Goal: Transaction & Acquisition: Book appointment/travel/reservation

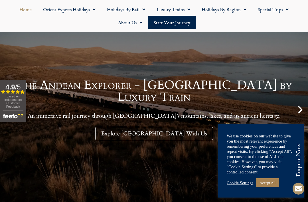
scroll to position [58, 0]
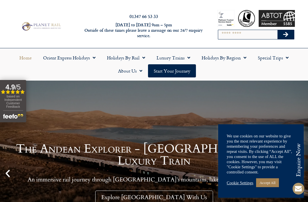
click at [128, 57] on link "Holidays by Rail" at bounding box center [126, 57] width 50 height 13
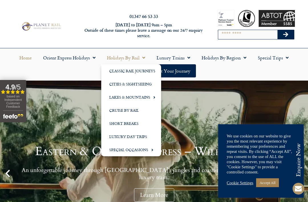
click at [119, 111] on link "Cruise by Rail" at bounding box center [131, 110] width 60 height 13
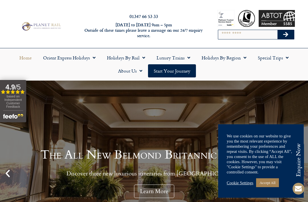
click at [220, 57] on link "Holidays by Region" at bounding box center [224, 57] width 56 height 13
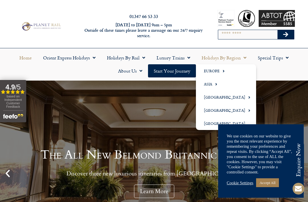
click at [212, 69] on link "Europe" at bounding box center [226, 70] width 60 height 13
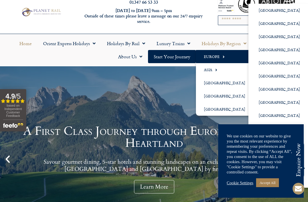
scroll to position [15, 0]
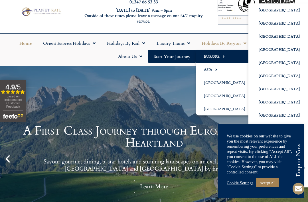
click at [265, 61] on link "[GEOGRAPHIC_DATA]" at bounding box center [279, 62] width 62 height 13
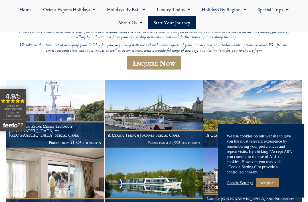
scroll to position [94, 0]
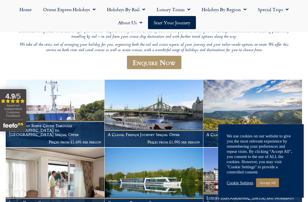
click at [271, 187] on link "Accept All" at bounding box center [267, 182] width 23 height 9
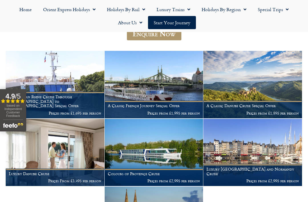
scroll to position [121, 0]
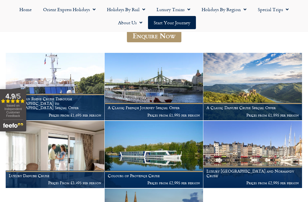
click at [65, 102] on h1 "A Southern Rhine Cruise Through Germany to Switzerland Special Offer" at bounding box center [55, 102] width 92 height 13
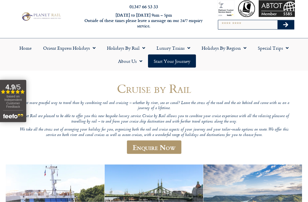
scroll to position [0, 0]
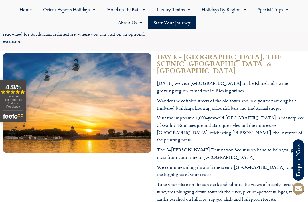
scroll to position [1650, 0]
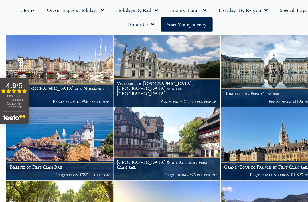
scroll to position [379, 0]
click at [55, 123] on img at bounding box center [55, 132] width 99 height 67
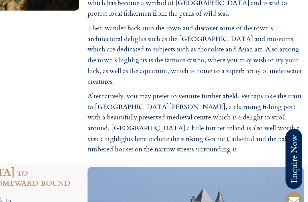
scroll to position [813, 0]
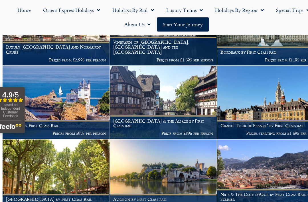
scroll to position [431, 0]
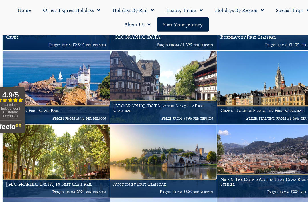
click at [39, 167] on h1 "[GEOGRAPHIC_DATA] by First Class Rail" at bounding box center [55, 169] width 92 height 5
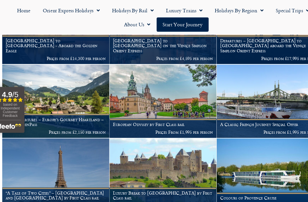
scroll to position [215, 0]
click at [226, 112] on h1 "A Classic French Journey Special Offer" at bounding box center [252, 114] width 92 height 5
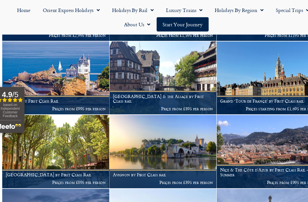
scroll to position [439, 0]
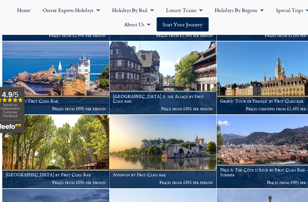
click at [123, 166] on p "Prices from £895 per person" at bounding box center [154, 168] width 92 height 5
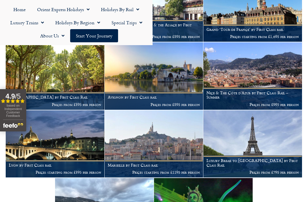
scroll to position [522, 0]
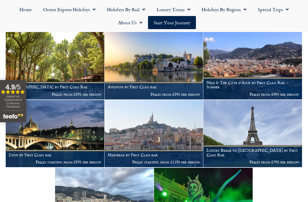
scroll to position [513, 0]
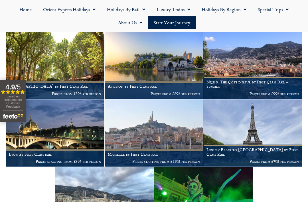
click at [24, 152] on h1 "Lyon by First Class rail" at bounding box center [55, 154] width 92 height 5
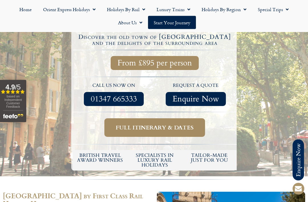
scroll to position [174, 0]
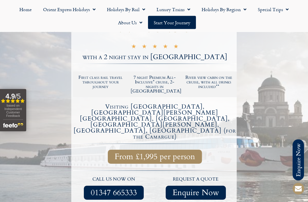
click at [60, 157] on div at bounding box center [154, 131] width 308 height 278
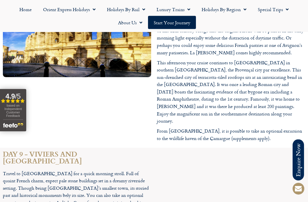
scroll to position [2018, 0]
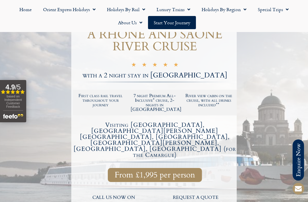
scroll to position [83, 0]
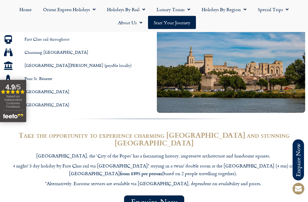
scroll to position [308, 0]
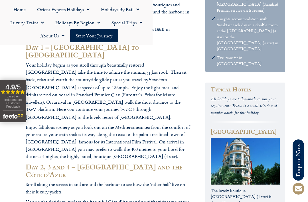
scroll to position [228, 0]
